Goal: Task Accomplishment & Management: Manage account settings

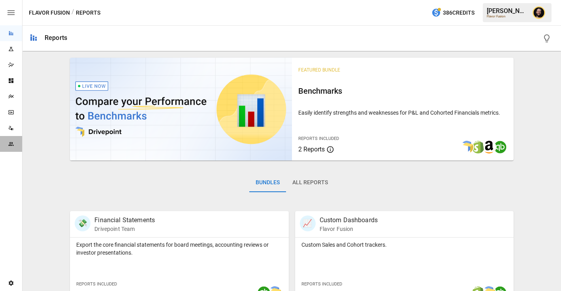
click at [6, 148] on div "Team" at bounding box center [11, 144] width 22 height 16
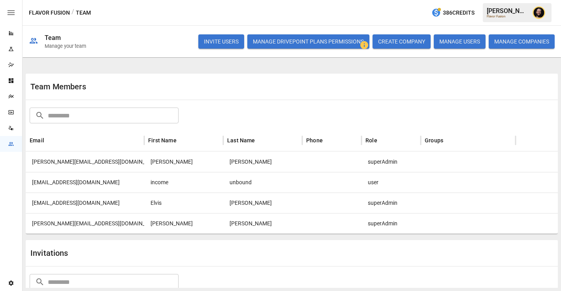
click at [462, 47] on button "MANAGE USERS" at bounding box center [460, 41] width 52 height 14
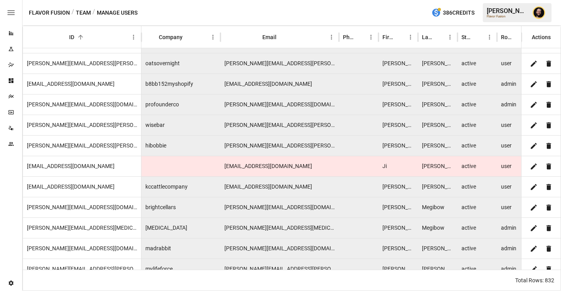
scroll to position [8076, 0]
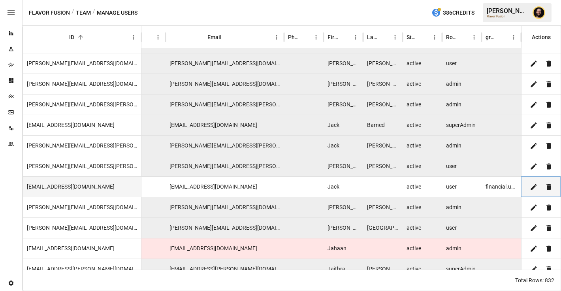
click at [532, 186] on icon "Edit" at bounding box center [534, 187] width 8 height 8
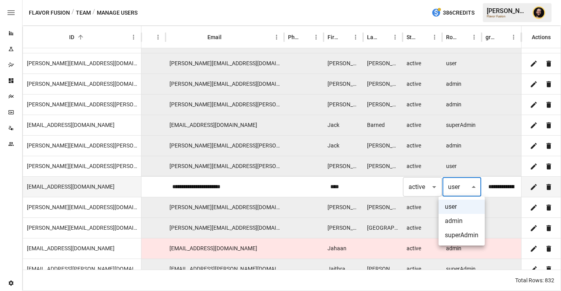
click at [472, 0] on body "Reports Experiments Dazzler Studio Dashboards Plans SmartModel ™ Data Sources T…" at bounding box center [280, 0] width 561 height 0
drag, startPoint x: 460, startPoint y: 217, endPoint x: 475, endPoint y: 210, distance: 16.1
click at [460, 217] on li "admin" at bounding box center [461, 221] width 46 height 14
type input "*****"
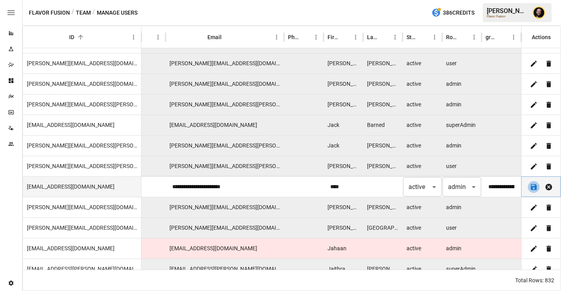
click at [536, 191] on button "Save" at bounding box center [534, 187] width 12 height 12
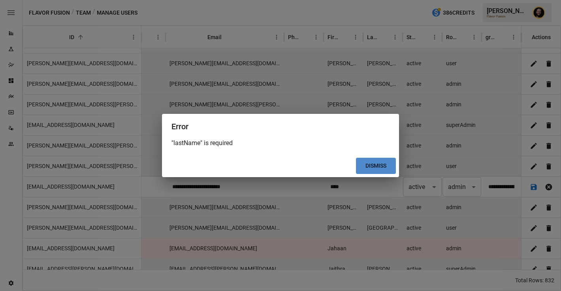
click at [370, 165] on button "Dismiss" at bounding box center [376, 166] width 40 height 16
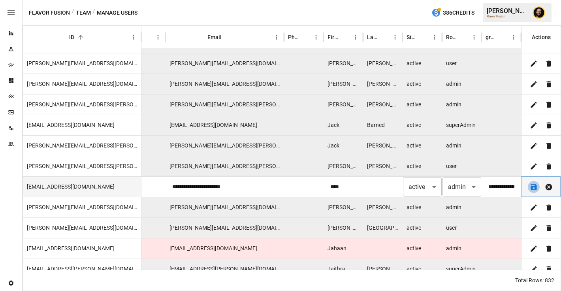
click at [534, 186] on icon "Save" at bounding box center [533, 187] width 6 height 6
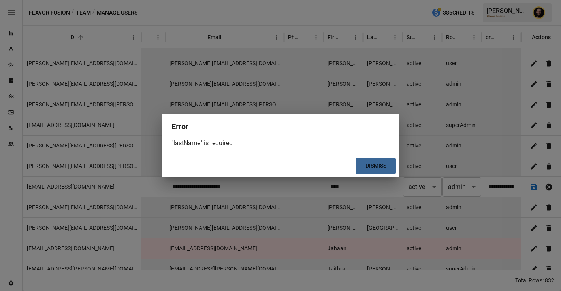
click at [374, 168] on button "Dismiss" at bounding box center [376, 166] width 40 height 16
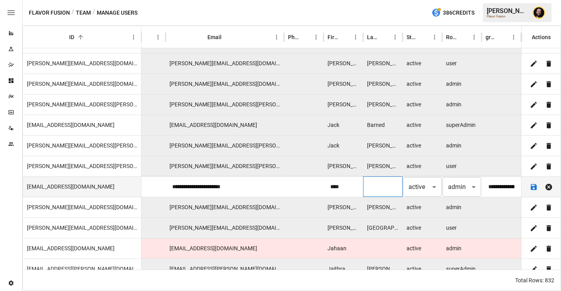
click at [386, 190] on input "text" at bounding box center [382, 186] width 39 height 19
type input "*"
click at [532, 188] on icon "Save" at bounding box center [533, 187] width 6 height 6
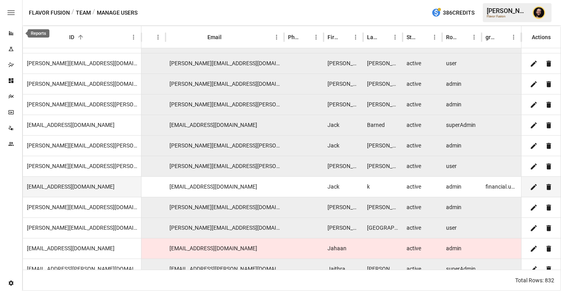
click at [13, 30] on icon "Reports" at bounding box center [11, 33] width 6 height 6
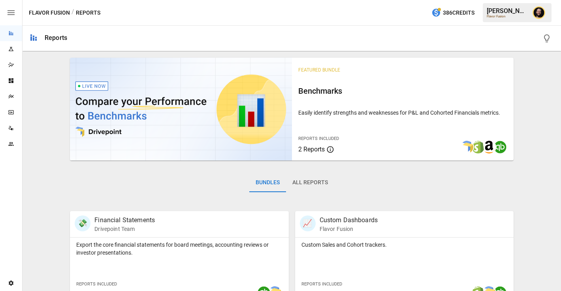
click at [541, 16] on img "Ciaran Nugent" at bounding box center [538, 12] width 13 height 13
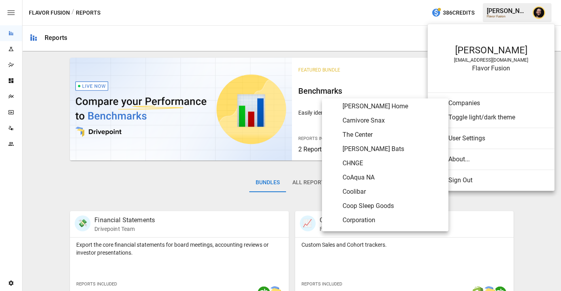
scroll to position [742, 0]
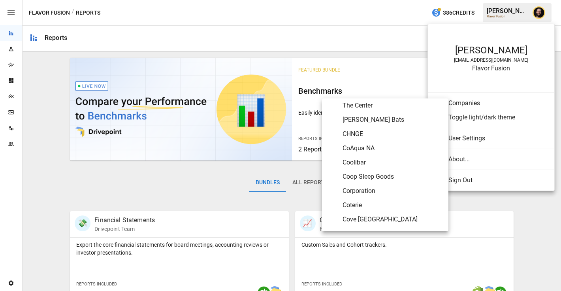
click at [368, 176] on span "Coop Sleep Goods" at bounding box center [392, 176] width 100 height 9
